Goal: Task Accomplishment & Management: Use online tool/utility

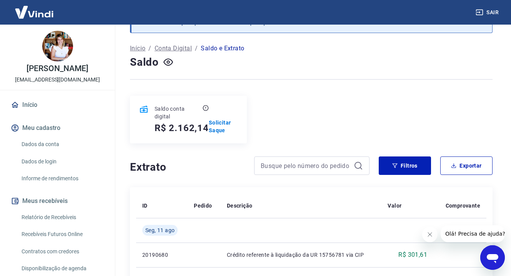
scroll to position [30, 0]
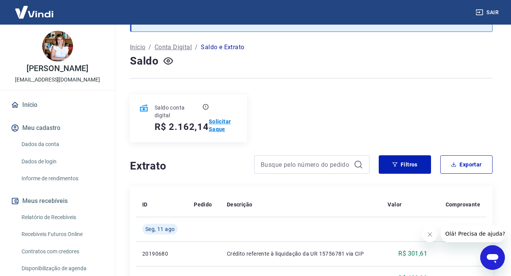
click at [219, 123] on p "Solicitar Saque" at bounding box center [223, 125] width 29 height 15
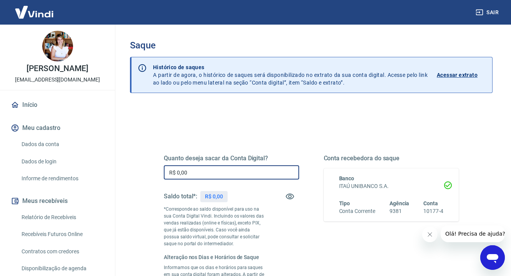
click at [214, 178] on input "R$ 0,00" at bounding box center [231, 172] width 135 height 14
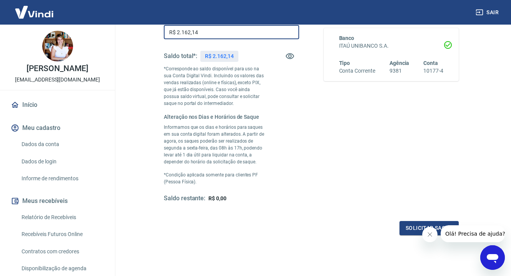
scroll to position [145, 0]
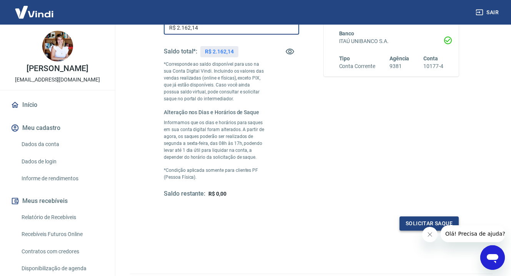
type input "R$ 2.162,14"
click at [406, 226] on button "Solicitar saque" at bounding box center [428, 223] width 59 height 14
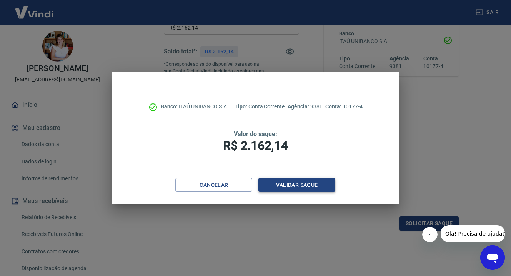
click at [310, 187] on button "Validar saque" at bounding box center [296, 185] width 77 height 14
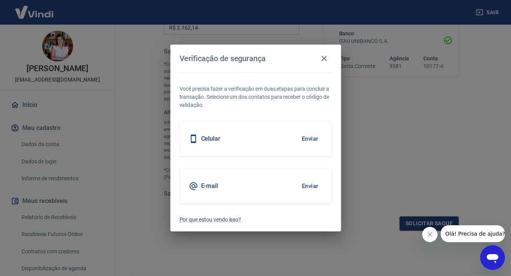
click at [308, 138] on button "Enviar" at bounding box center [310, 139] width 25 height 16
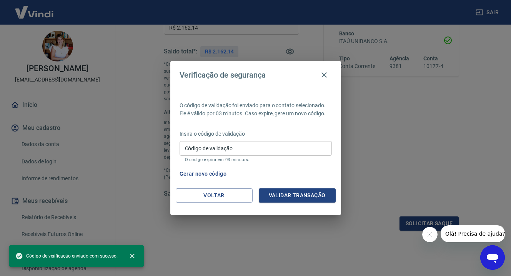
click at [264, 151] on input "Código de validação" at bounding box center [256, 148] width 152 height 14
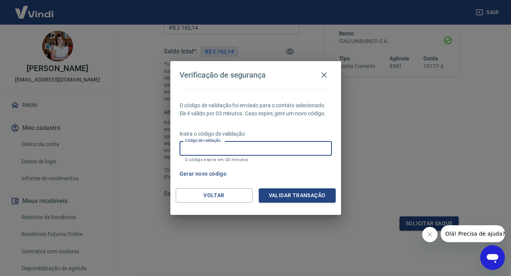
click at [264, 130] on p "Insira o código de validação" at bounding box center [256, 134] width 152 height 8
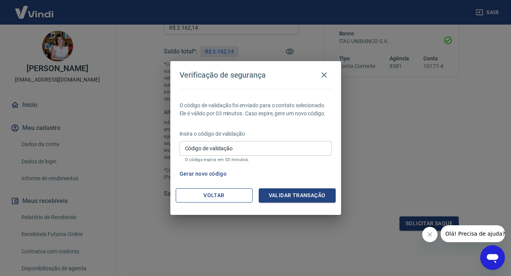
click at [228, 195] on button "Voltar" at bounding box center [214, 195] width 77 height 14
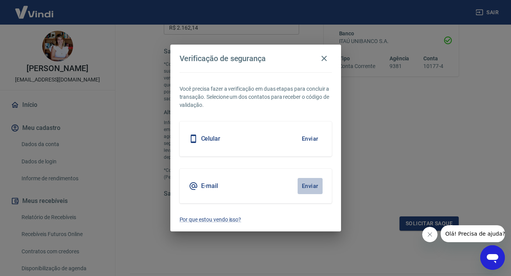
click at [311, 185] on button "Enviar" at bounding box center [310, 186] width 25 height 16
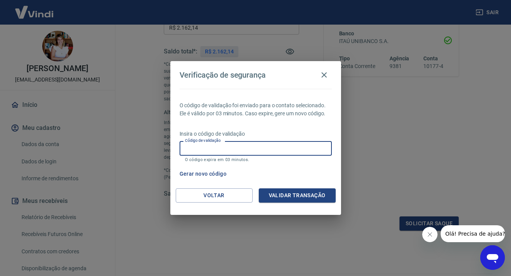
click at [190, 149] on input "Código de validação" at bounding box center [256, 148] width 152 height 14
paste input "289101"
type input "289101"
click at [300, 195] on button "Validar transação" at bounding box center [297, 195] width 77 height 14
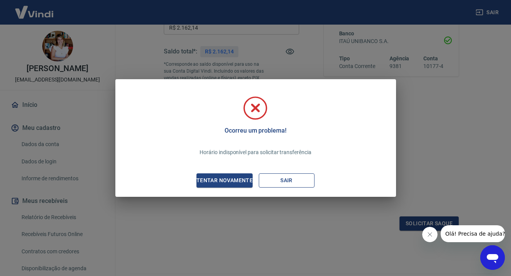
click at [288, 180] on button "Sair" at bounding box center [287, 180] width 56 height 14
